Goal: Book appointment/travel/reservation

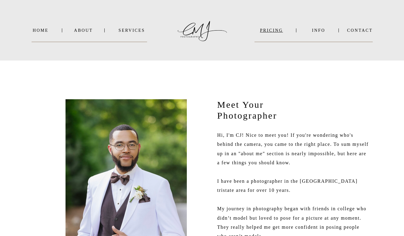
click at [273, 32] on nav "PRICING" at bounding box center [271, 30] width 34 height 5
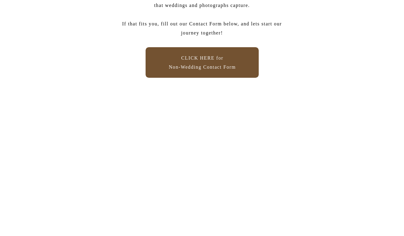
scroll to position [648, 0]
click at [212, 72] on p "CLICK HERE for Non-Wedding Contact Form" at bounding box center [202, 63] width 77 height 18
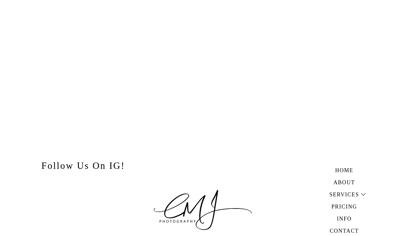
scroll to position [538, 0]
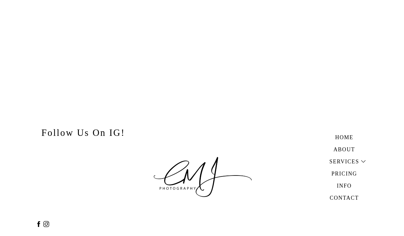
click at [343, 174] on h3 "Pricing" at bounding box center [344, 173] width 42 height 7
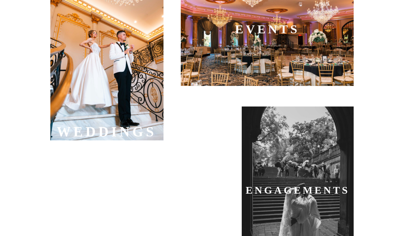
scroll to position [300, 0]
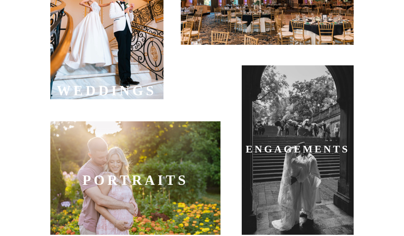
click at [312, 122] on div at bounding box center [298, 150] width 112 height 170
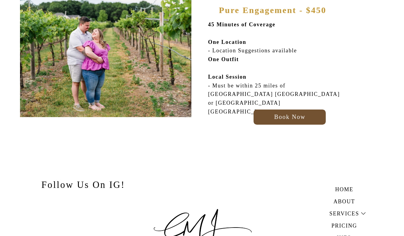
scroll to position [354, 0]
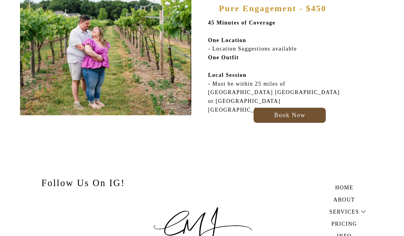
click at [273, 117] on h3 "Book Now" at bounding box center [290, 113] width 68 height 7
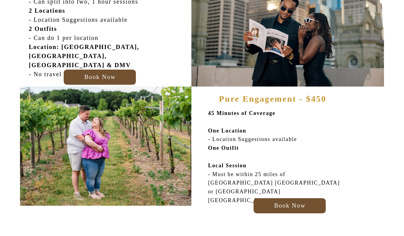
scroll to position [0, 0]
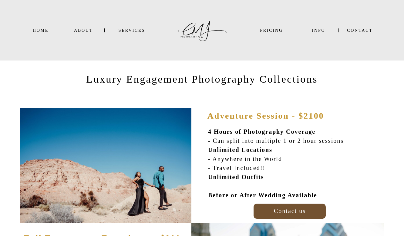
click at [133, 31] on nav "SERVICES" at bounding box center [131, 30] width 31 height 5
click at [134, 43] on b "ENGAGEMENTS" at bounding box center [141, 45] width 35 height 5
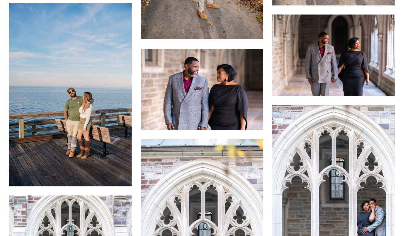
scroll to position [3986, 0]
